Goal: Contribute content: Add original content to the website for others to see

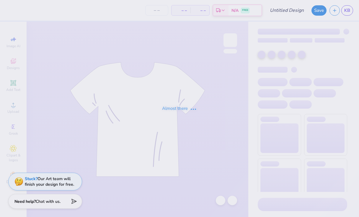
type input "heartweek2025 pt 2"
type input "75"
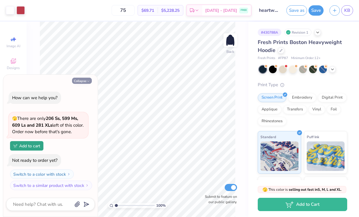
click at [82, 81] on button "Collapse" at bounding box center [82, 81] width 20 height 6
type textarea "x"
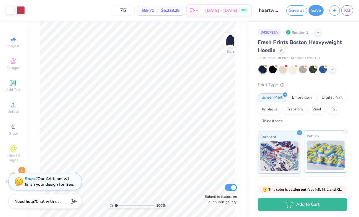
scroll to position [48, 0]
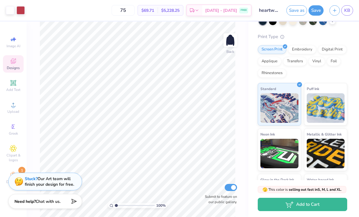
click at [13, 63] on icon at bounding box center [13, 62] width 5 height 4
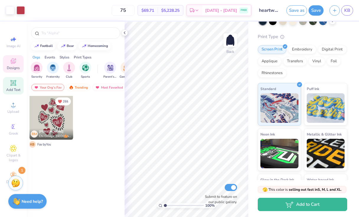
click at [13, 86] on icon at bounding box center [13, 82] width 7 height 7
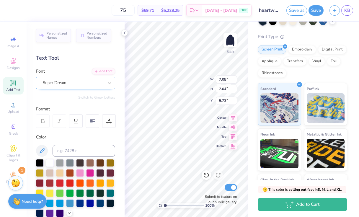
click at [54, 77] on div "Super Dream" at bounding box center [75, 83] width 79 height 12
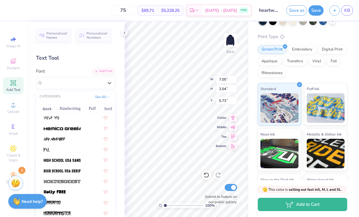
scroll to position [1484, 0]
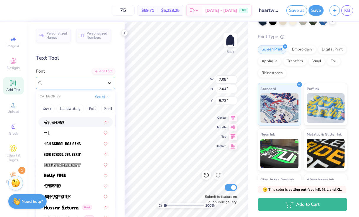
click at [111, 82] on icon at bounding box center [110, 83] width 6 height 6
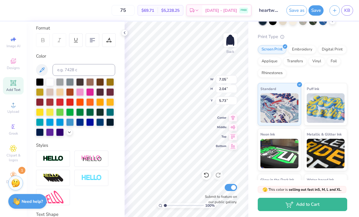
scroll to position [88, 0]
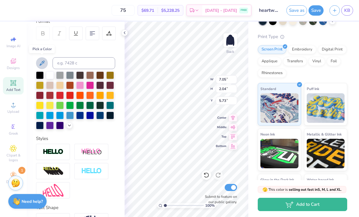
click at [42, 62] on icon at bounding box center [42, 63] width 5 height 5
click at [91, 130] on div "Personalized Names Personalized Numbers Text Tool Add Font Font Super Dream Swi…" at bounding box center [76, 119] width 98 height 195
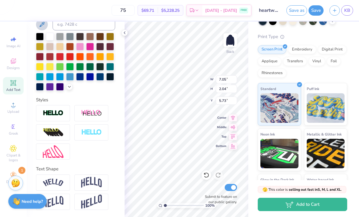
scroll to position [126, 0]
click at [14, 109] on span "Upload" at bounding box center [13, 111] width 12 height 5
click at [12, 106] on icon at bounding box center [13, 105] width 4 height 4
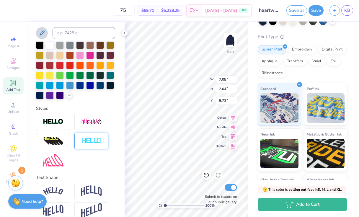
scroll to position [117, 0]
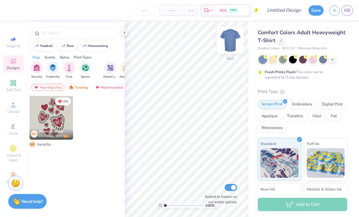
click at [233, 40] on img at bounding box center [230, 40] width 24 height 24
click at [276, 38] on div "Comfort Colors Adult Heavyweight T-Shirt" at bounding box center [302, 37] width 89 height 16
click at [279, 40] on div at bounding box center [281, 40] width 6 height 6
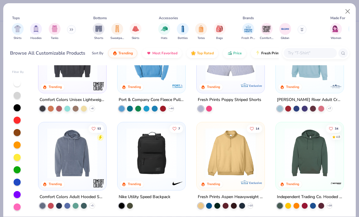
scroll to position [1208, 0]
click at [347, 11] on button "Close" at bounding box center [347, 11] width 11 height 11
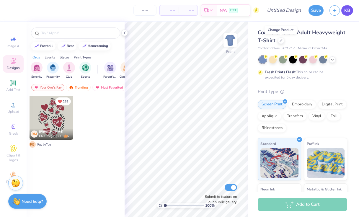
click at [348, 11] on span "KB" at bounding box center [347, 10] width 6 height 7
